Goal: Navigation & Orientation: Find specific page/section

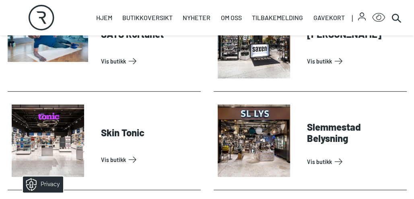
scroll to position [2143, 0]
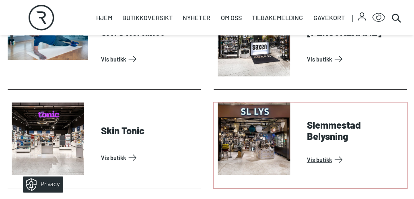
click at [322, 159] on link "Vis butikk" at bounding box center [355, 159] width 97 height 13
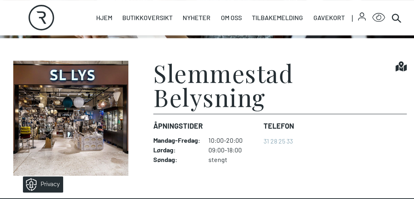
scroll to position [174, 0]
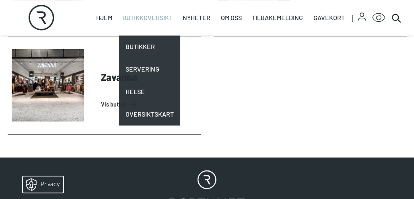
scroll to position [2691, 0]
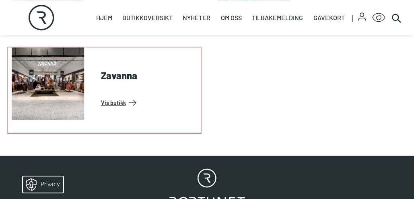
click at [101, 96] on link "Vis butikk" at bounding box center [149, 102] width 97 height 13
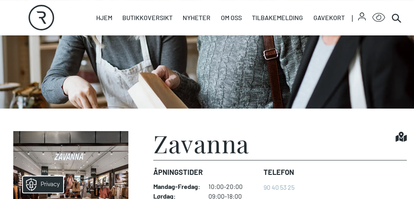
scroll to position [199, 0]
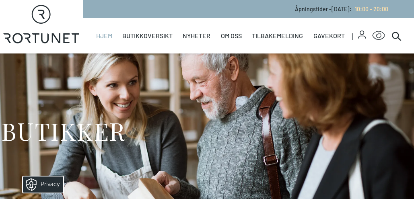
click at [105, 35] on link "Hjem" at bounding box center [104, 35] width 16 height 35
select select "NO"
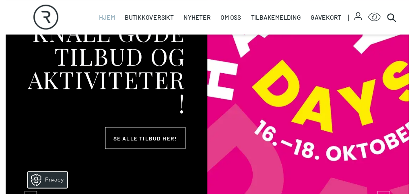
scroll to position [124, 0]
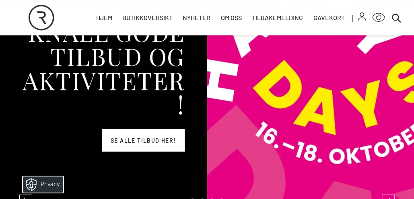
drag, startPoint x: 129, startPoint y: 140, endPoint x: 116, endPoint y: 138, distance: 13.4
click at [116, 138] on link "Se alle tilbud her!" at bounding box center [143, 140] width 83 height 23
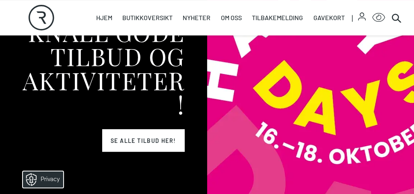
click at [150, 140] on link "Se alle tilbud her!" at bounding box center [143, 140] width 83 height 23
